Goal: Information Seeking & Learning: Understand process/instructions

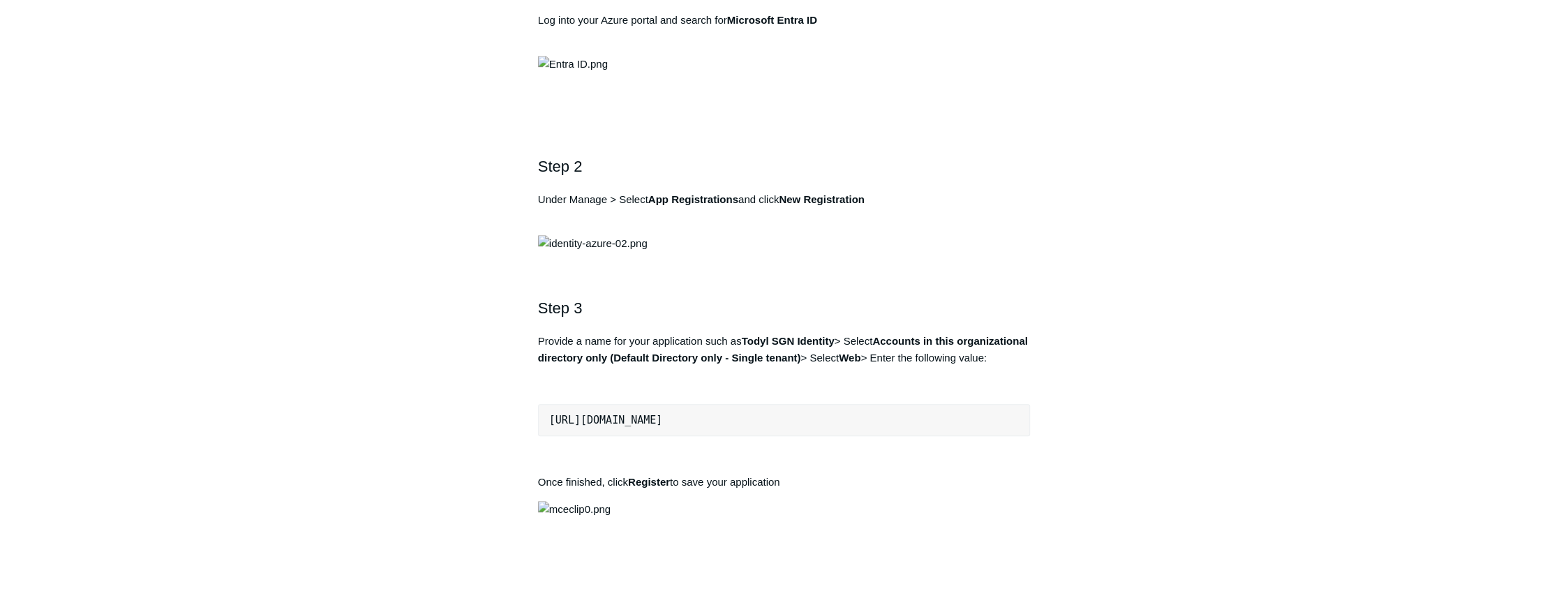
scroll to position [558, 0]
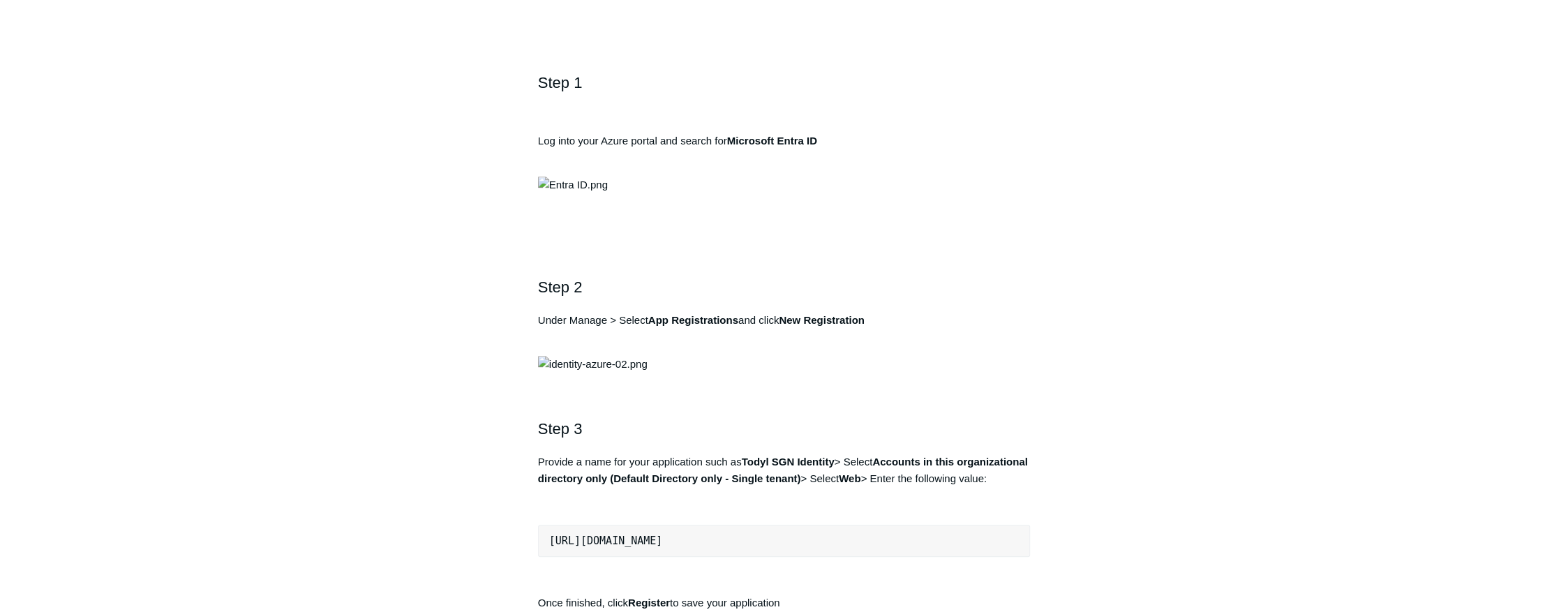
click at [607, 194] on img at bounding box center [573, 185] width 70 height 17
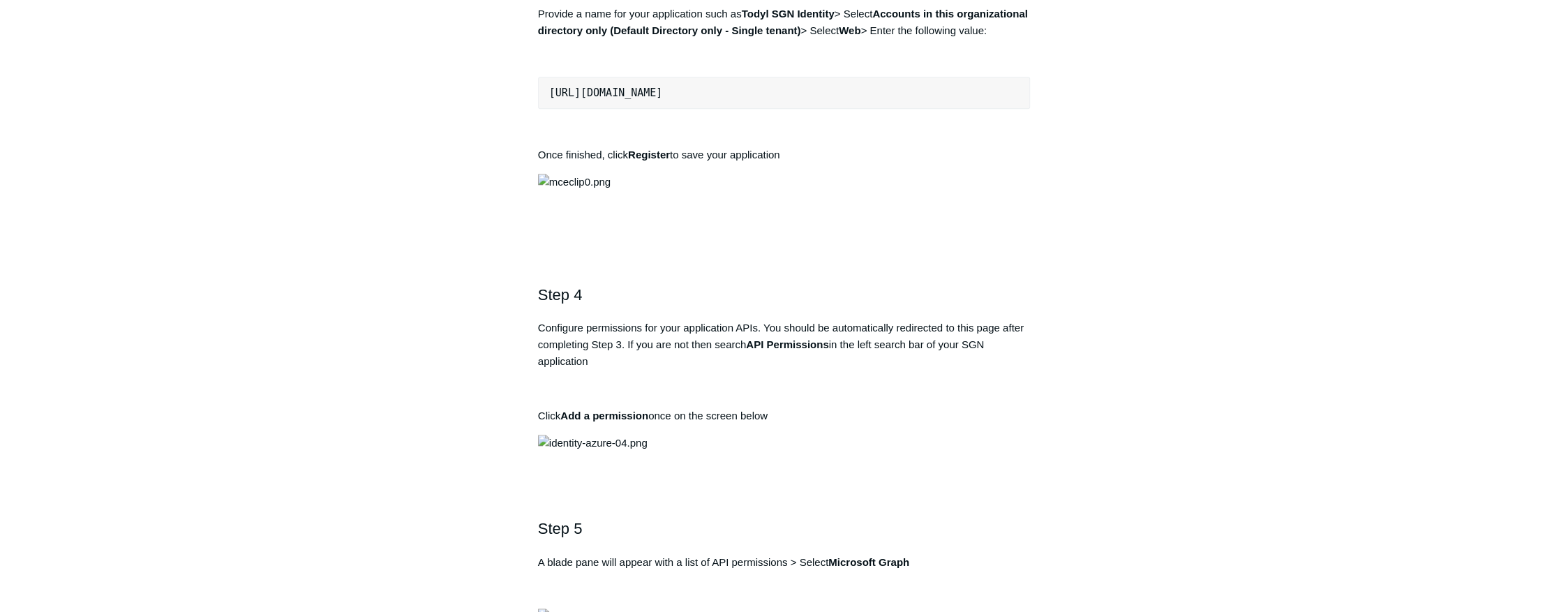
scroll to position [1022, 0]
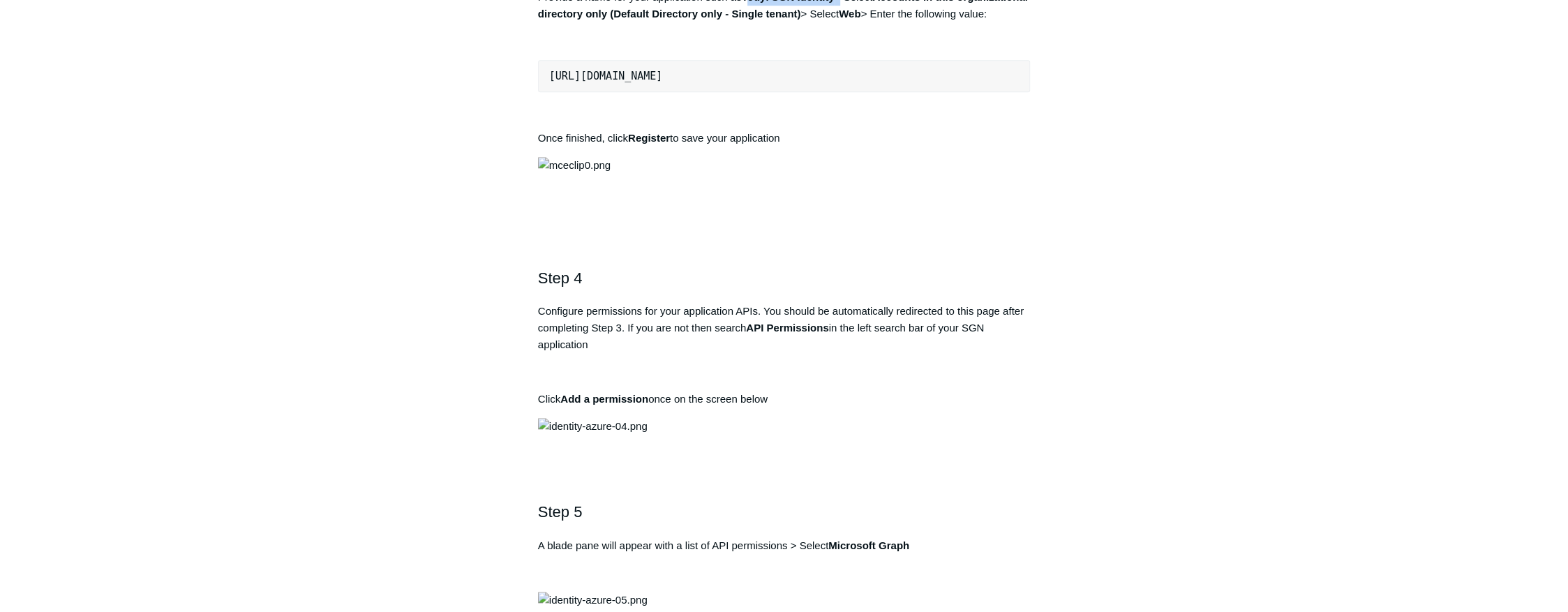
drag, startPoint x: 749, startPoint y: 452, endPoint x: 840, endPoint y: 442, distance: 91.5
drag, startPoint x: 835, startPoint y: 449, endPoint x: 745, endPoint y: 456, distance: 90.3
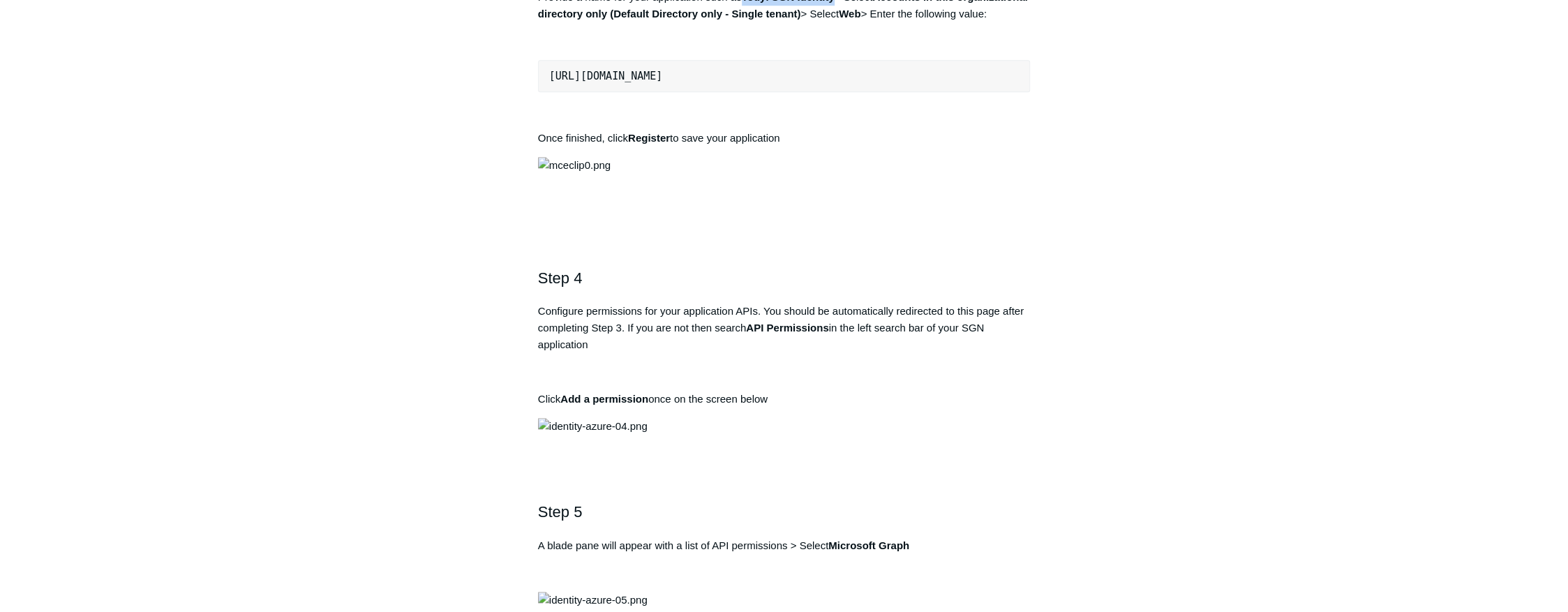
copy strong "Todyl SGN Identity"
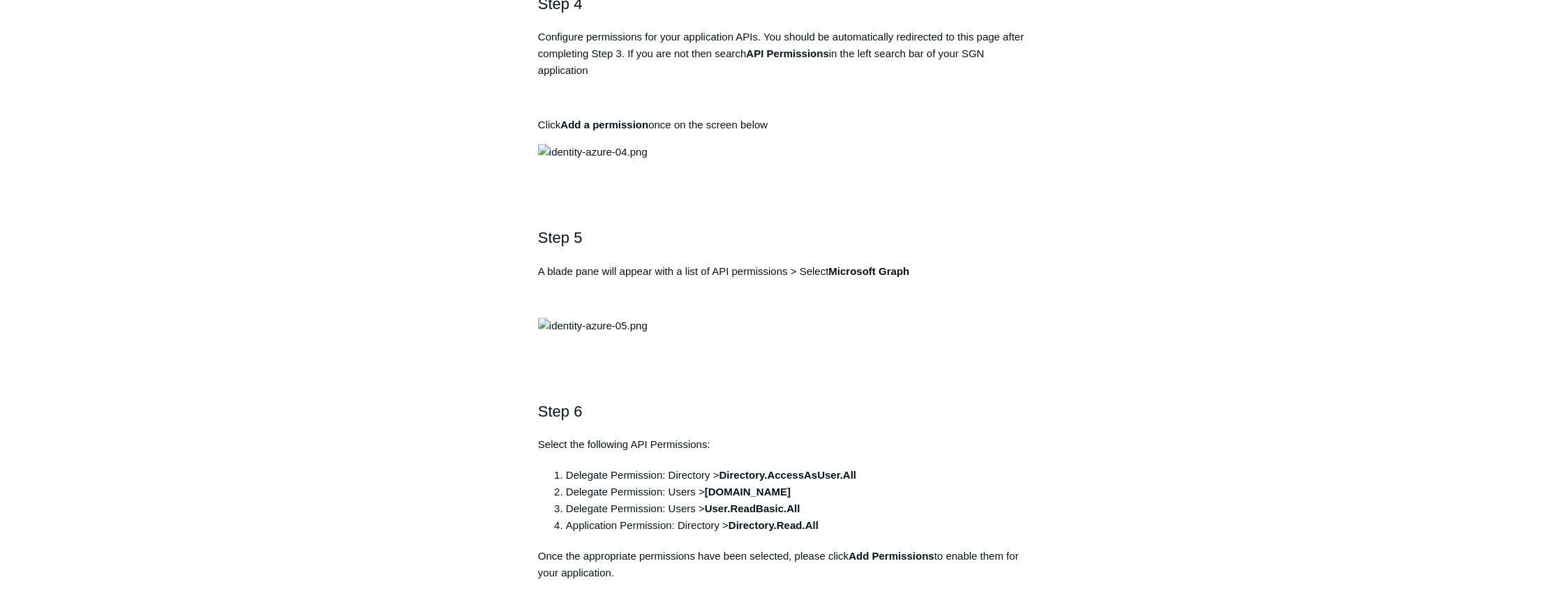
scroll to position [1302, 0]
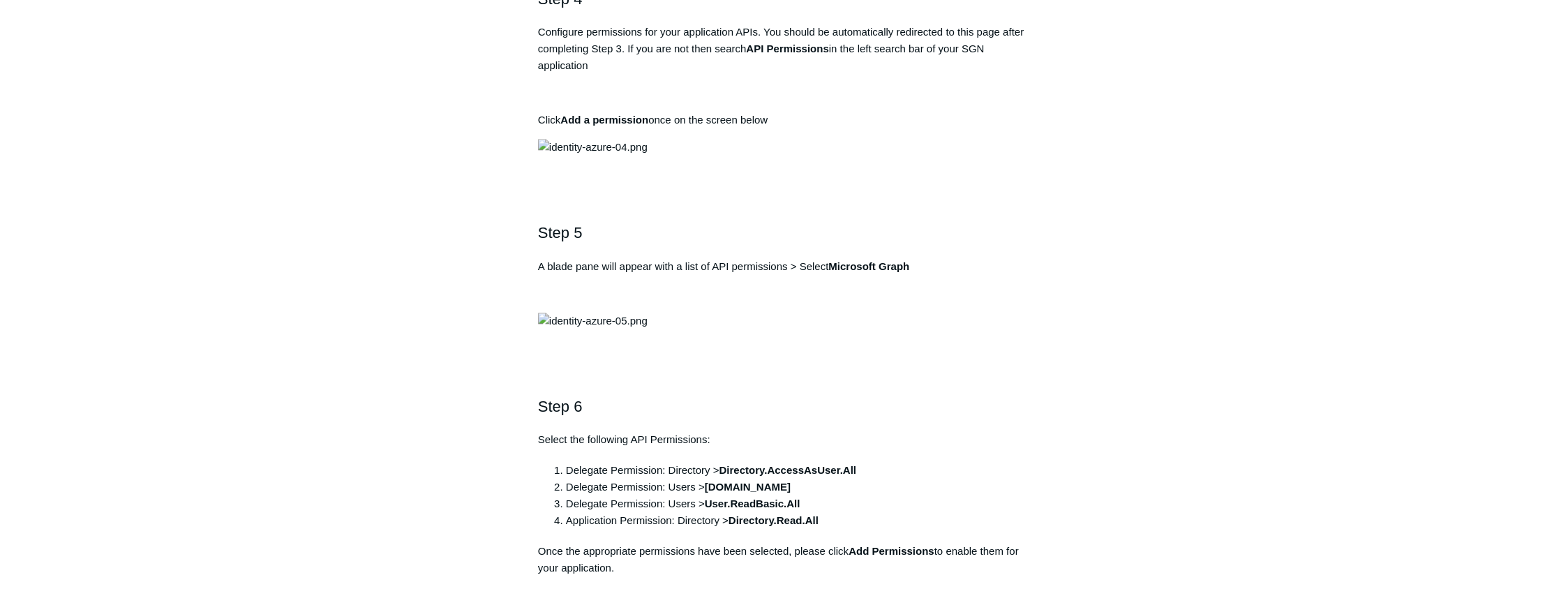
drag, startPoint x: 777, startPoint y: 271, endPoint x: 538, endPoint y: 279, distance: 239.1
copy pre "https://auth.todyl.com/v1/login/callback"
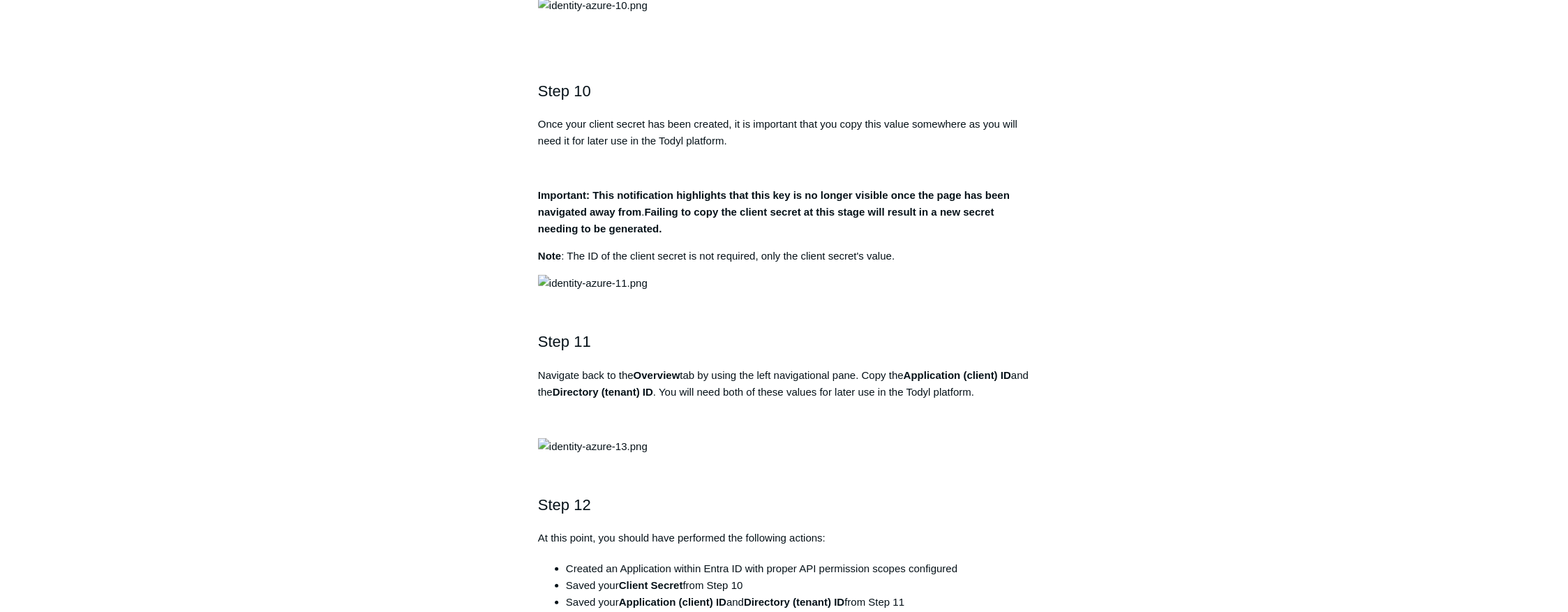
scroll to position [2882, 0]
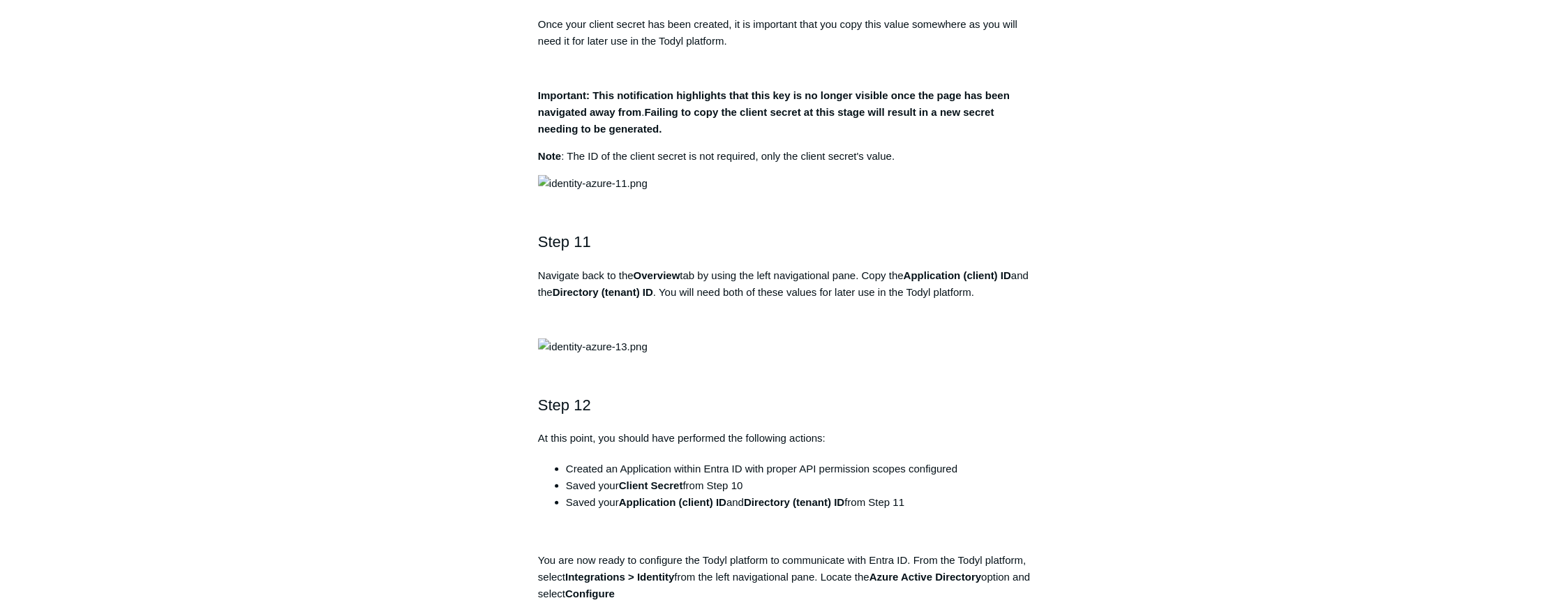
drag, startPoint x: 723, startPoint y: 173, endPoint x: 881, endPoint y: 172, distance: 158.0
drag, startPoint x: 881, startPoint y: 172, endPoint x: 808, endPoint y: 180, distance: 73.4
copy strong "Directory.AccessAsUser.All"
drag, startPoint x: 712, startPoint y: 190, endPoint x: 758, endPoint y: 190, distance: 46.0
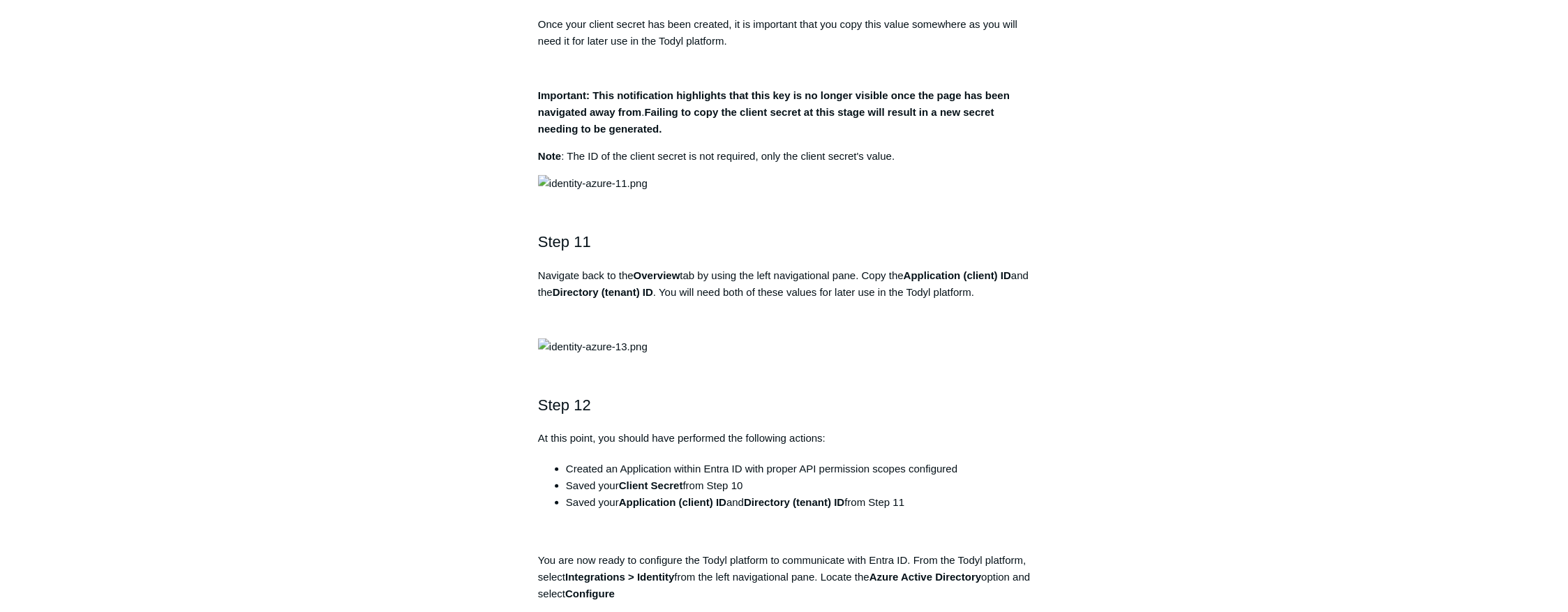
copy li "User.Read"
drag, startPoint x: 727, startPoint y: 226, endPoint x: 828, endPoint y: 225, distance: 101.0
drag, startPoint x: 828, startPoint y: 225, endPoint x: 793, endPoint y: 224, distance: 35.0
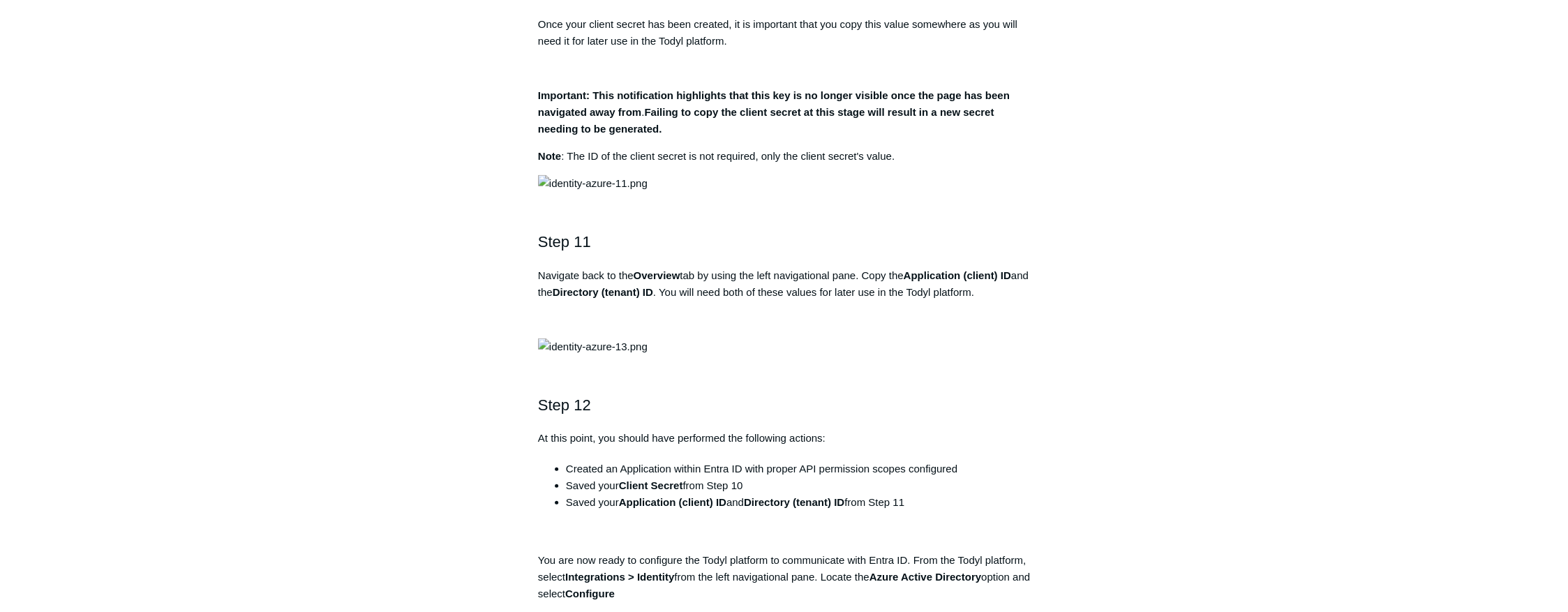
drag, startPoint x: 793, startPoint y: 224, endPoint x: 735, endPoint y: 226, distance: 58.0
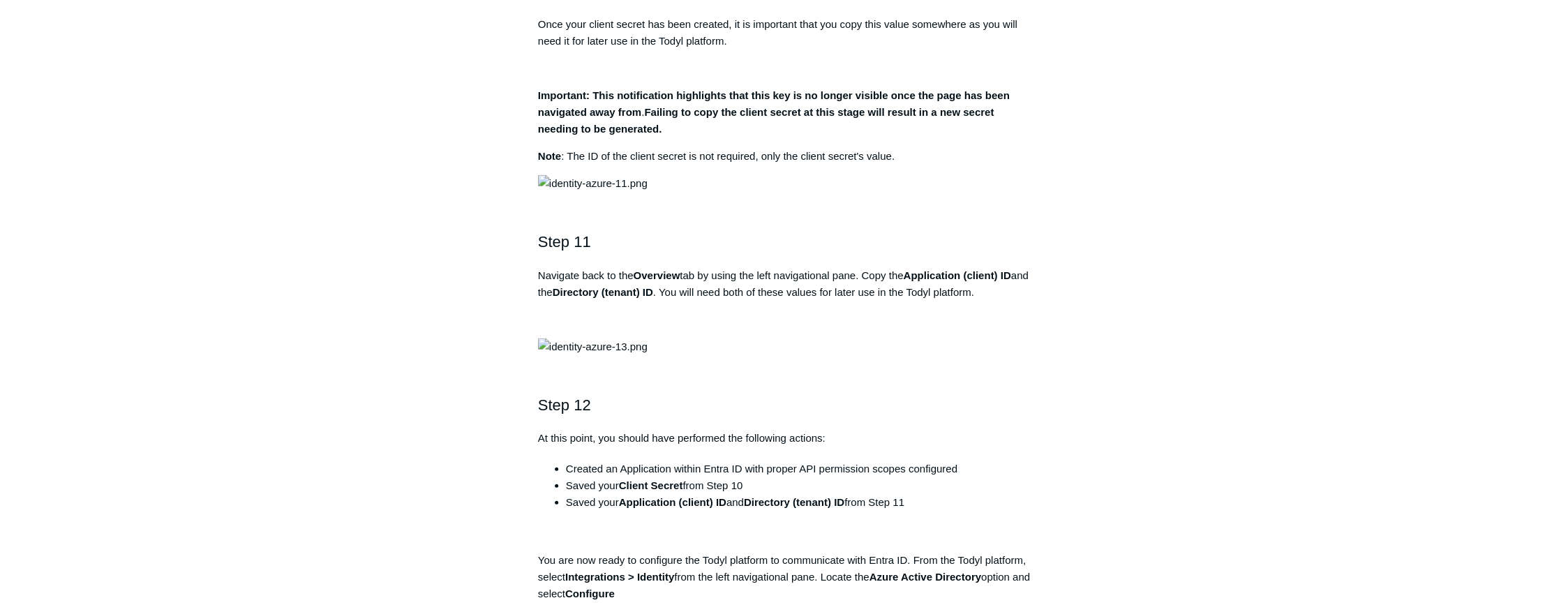
drag, startPoint x: 731, startPoint y: 228, endPoint x: 849, endPoint y: 228, distance: 118.0
drag, startPoint x: 849, startPoint y: 228, endPoint x: 801, endPoint y: 223, distance: 48.3
copy strong "Directory.Read.All"
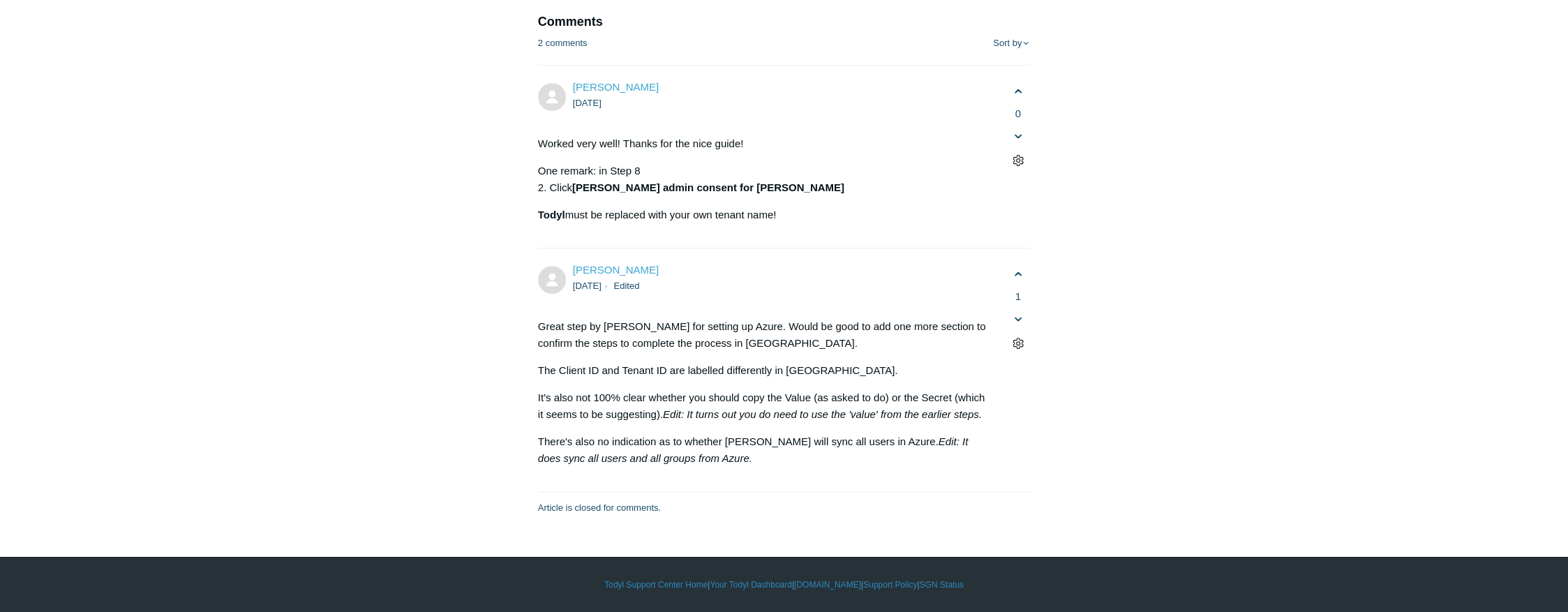
scroll to position [5207, 0]
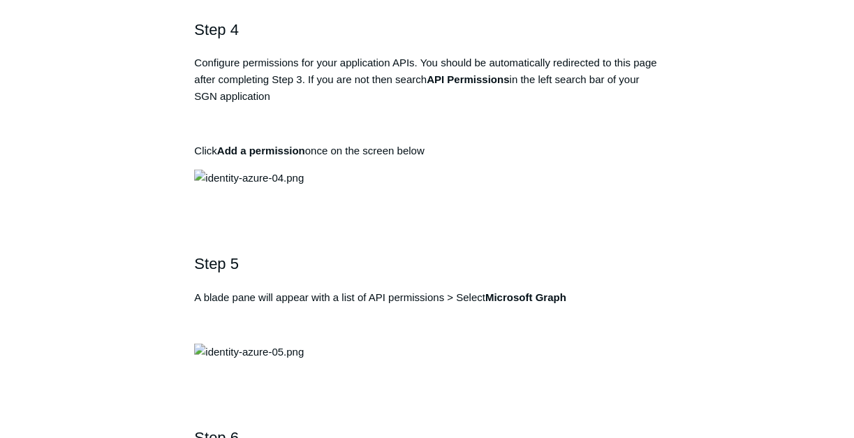
scroll to position [1350, 0]
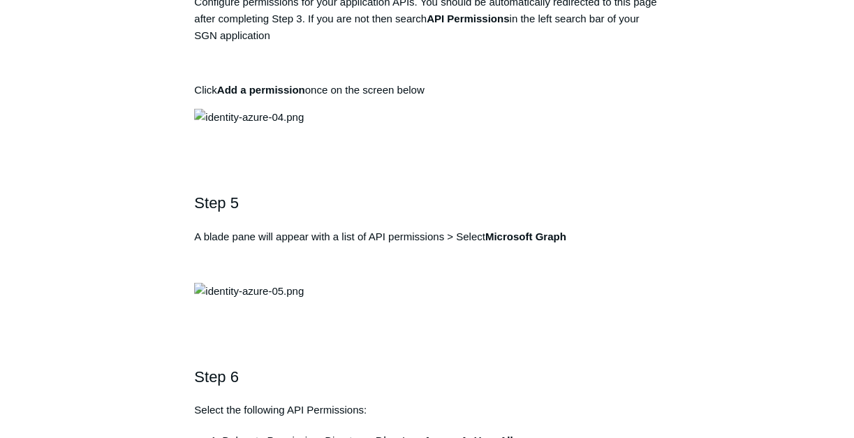
drag, startPoint x: 442, startPoint y: 190, endPoint x: 197, endPoint y: 205, distance: 245.0
copy pre "https://auth.todyl.com/v1/login/callback"
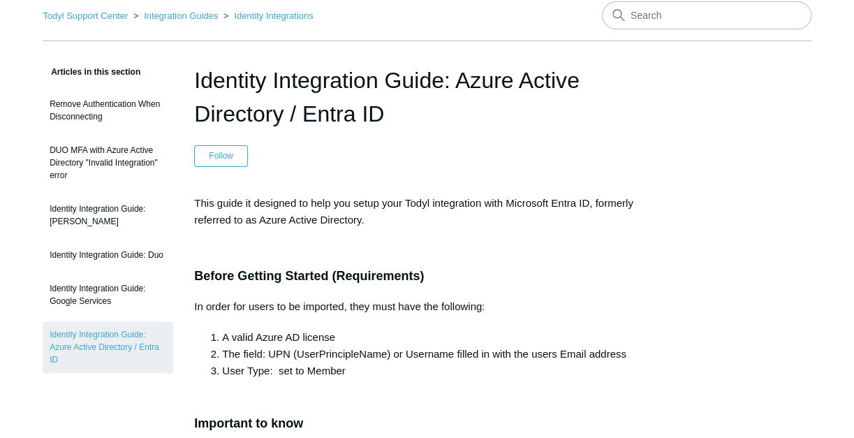
scroll to position [152, 0]
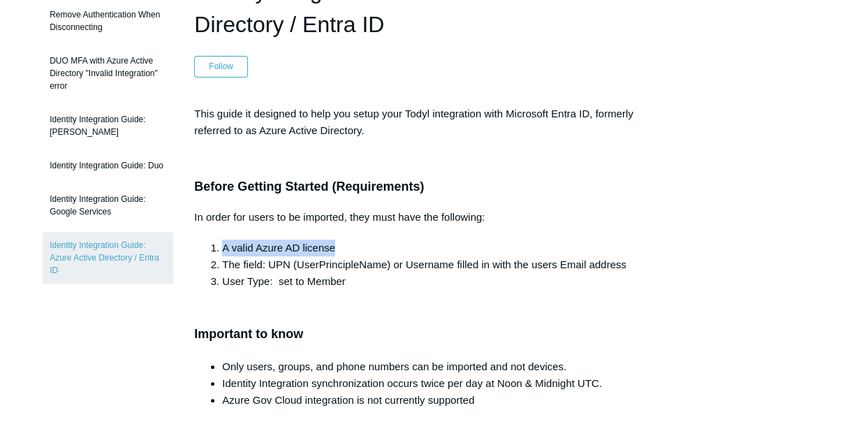
drag, startPoint x: 359, startPoint y: 242, endPoint x: 212, endPoint y: 251, distance: 146.9
click at [222, 251] on li "A valid Azure AD license" at bounding box center [440, 248] width 437 height 17
drag, startPoint x: 212, startPoint y: 251, endPoint x: 293, endPoint y: 242, distance: 80.9
copy li "A valid Azure AD license"
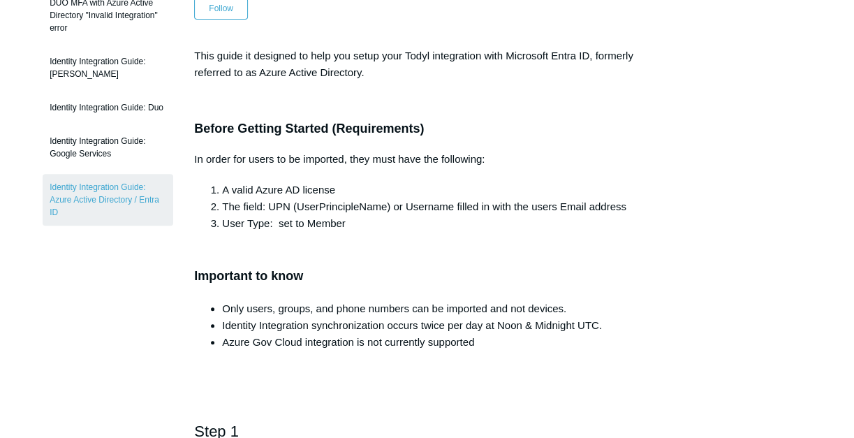
scroll to position [186, 0]
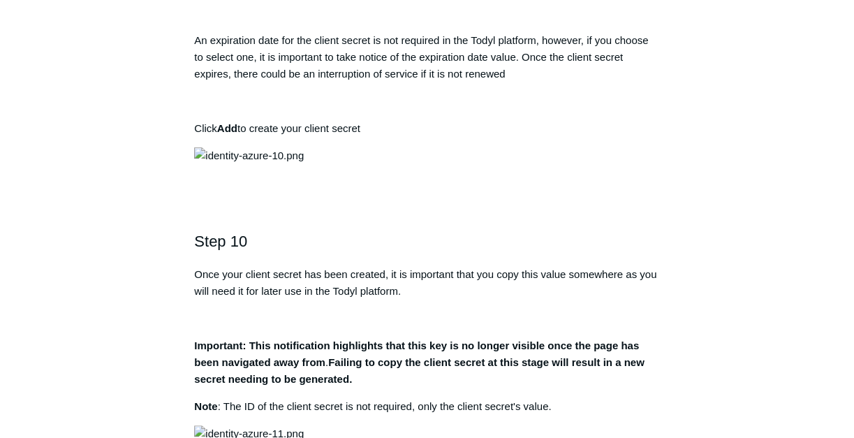
scroll to position [2655, 0]
drag, startPoint x: 389, startPoint y: 386, endPoint x: 526, endPoint y: 386, distance: 136.9
drag, startPoint x: 526, startPoint y: 386, endPoint x: 445, endPoint y: 388, distance: 81.1
click at [0, 254] on html "Skip to main content Submit a Request Management Portal University Community Kn…" at bounding box center [427, 220] width 854 height 5750
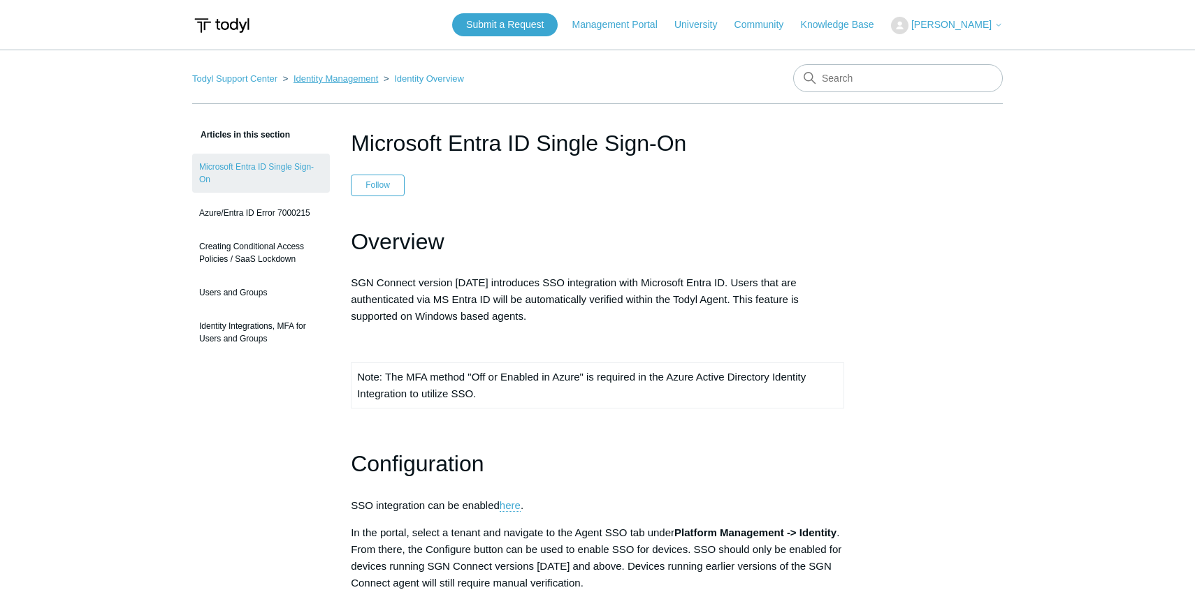
click at [326, 75] on link "Identity Management" at bounding box center [335, 78] width 85 height 10
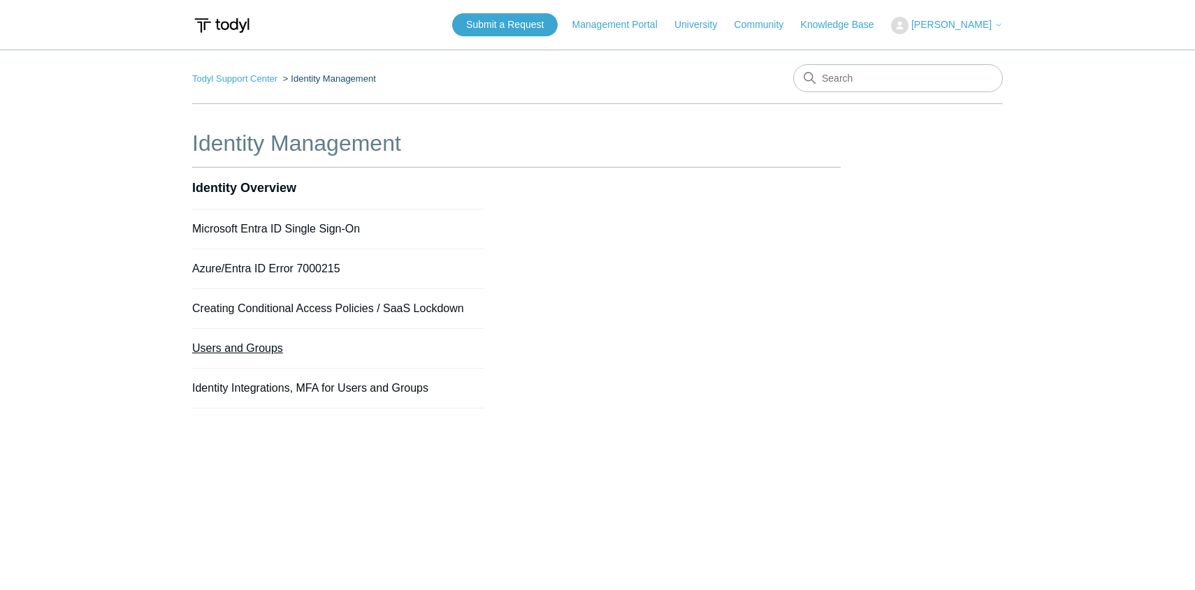
click at [260, 347] on link "Users and Groups" at bounding box center [237, 348] width 91 height 12
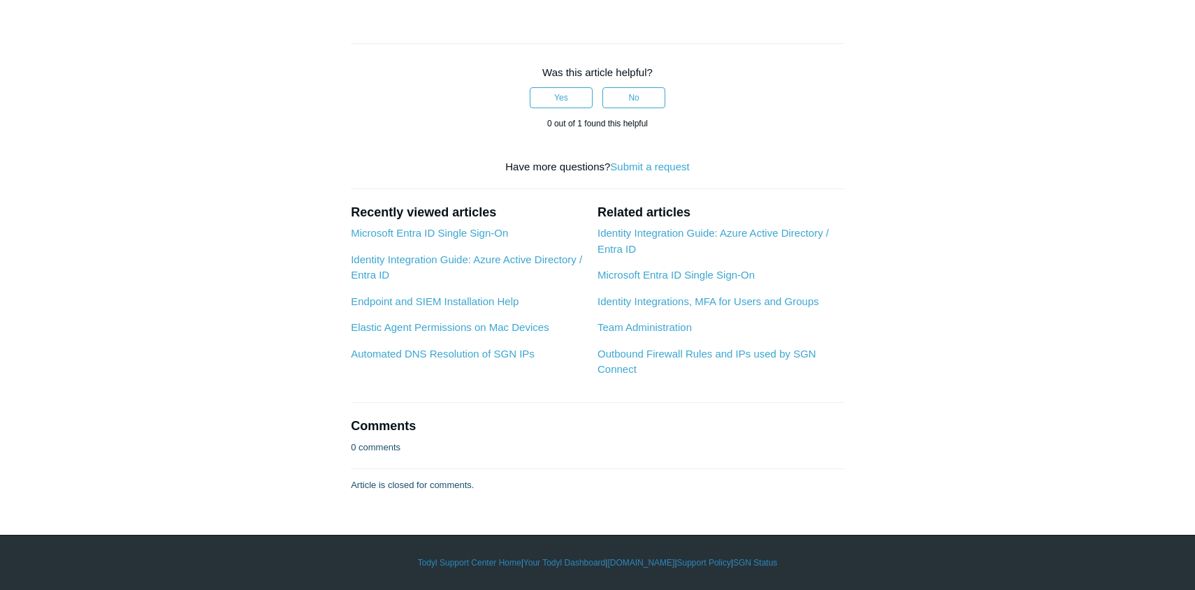
scroll to position [1071, 0]
